Goal: Go to known website: Go to known website

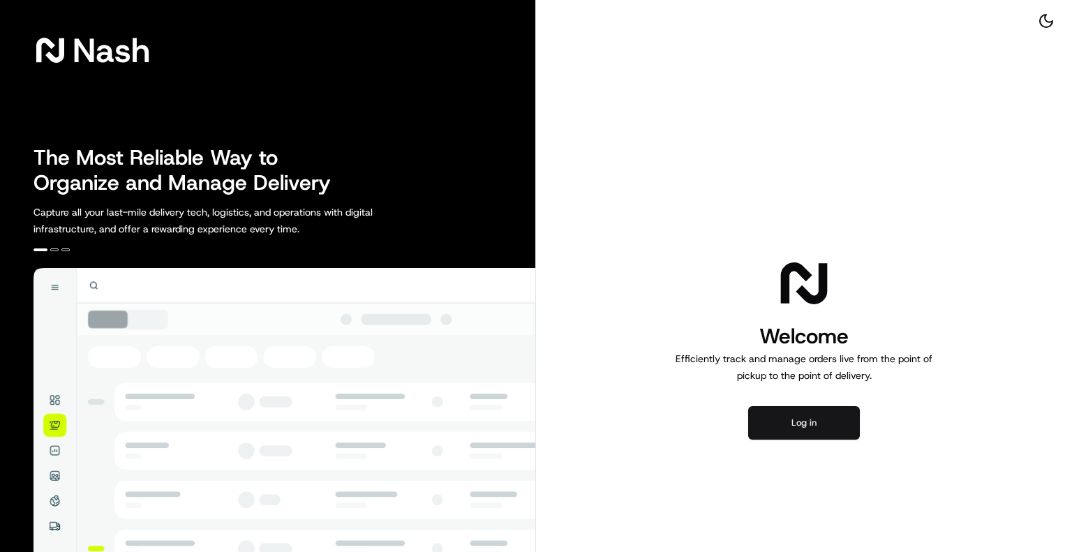
click at [813, 422] on button "Log in" at bounding box center [804, 423] width 112 height 34
